Goal: Communication & Community: Ask a question

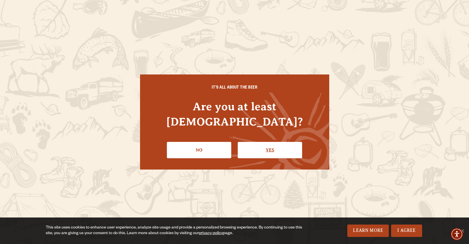
click at [297, 142] on link "Yes" at bounding box center [270, 150] width 64 height 16
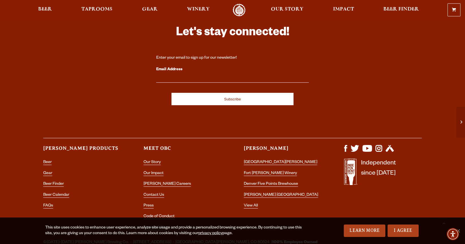
scroll to position [1454, 0]
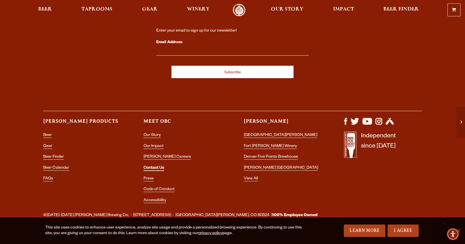
click at [157, 166] on link "Contact Us" at bounding box center [154, 168] width 21 height 5
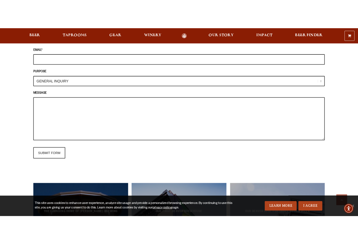
scroll to position [509, 0]
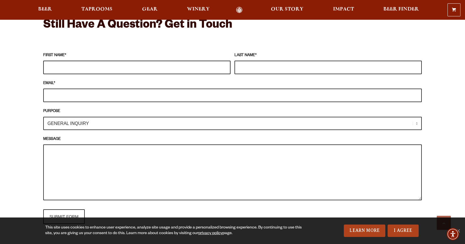
click at [69, 61] on input "FIRST NAME *" at bounding box center [136, 68] width 187 height 14
type input "Will"
type input "Reynolds"
type input "will@bigstickwillys.com"
click at [83, 151] on textarea "MESSAGE" at bounding box center [232, 173] width 379 height 56
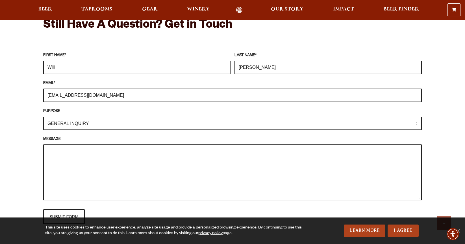
paste textarea "Hi there, hope all is well. My name is Will Reynolds and I'm w/ Big Stick Willy…"
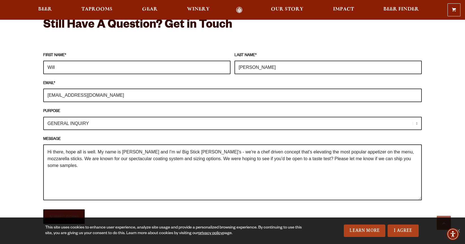
type textarea "Hi there, hope all is well. My name is Will Reynolds and I'm w/ Big Stick Willy…"
click at [65, 210] on input "SUBMIT FORM" at bounding box center [64, 217] width 42 height 15
type input "Sending"
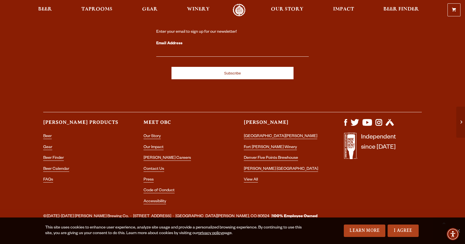
scroll to position [1452, 0]
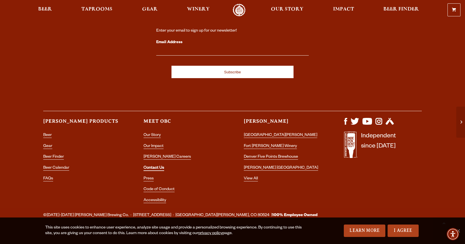
click at [155, 166] on link "Contact Us" at bounding box center [154, 168] width 21 height 5
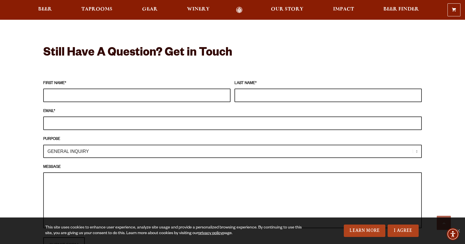
scroll to position [480, 0]
click at [67, 89] on input "FIRST NAME *" at bounding box center [136, 96] width 187 height 14
type input "Will"
type input "[PERSON_NAME]"
type input "[EMAIL_ADDRESS][DOMAIN_NAME]"
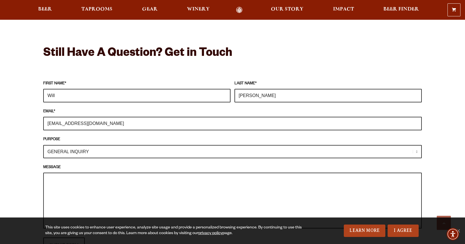
click at [74, 145] on select "GENERAL INQUIRY TAPROOM / BREWERY WINERY BOOK A TOUR MEDIA INQUIRY GEAR SHOP [P…" at bounding box center [232, 151] width 379 height 13
click at [71, 173] on textarea "MESSAGE" at bounding box center [232, 201] width 379 height 56
click at [124, 173] on textarea "MESSAGE" at bounding box center [232, 201] width 379 height 56
paste textarea "Hi there, hope all is well. My name is [PERSON_NAME] and I'm w/ Big Stick [PERS…"
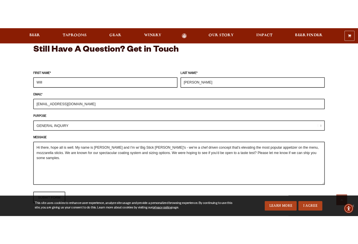
scroll to position [537, 0]
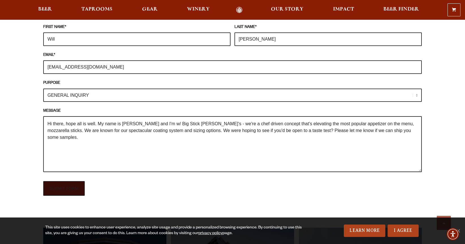
type textarea "Hi there, hope all is well. My name is [PERSON_NAME] and I'm w/ Big Stick [PERS…"
click at [68, 181] on input "SUBMIT FORM" at bounding box center [64, 188] width 42 height 15
type input "Sending"
